Goal: Task Accomplishment & Management: Use online tool/utility

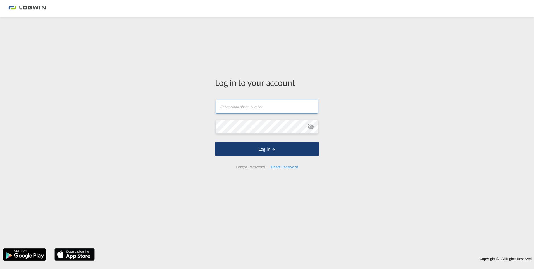
type input "[PERSON_NAME][EMAIL_ADDRESS][DOMAIN_NAME]"
click at [262, 150] on button "Log In" at bounding box center [267, 149] width 104 height 14
